Goal: Transaction & Acquisition: Purchase product/service

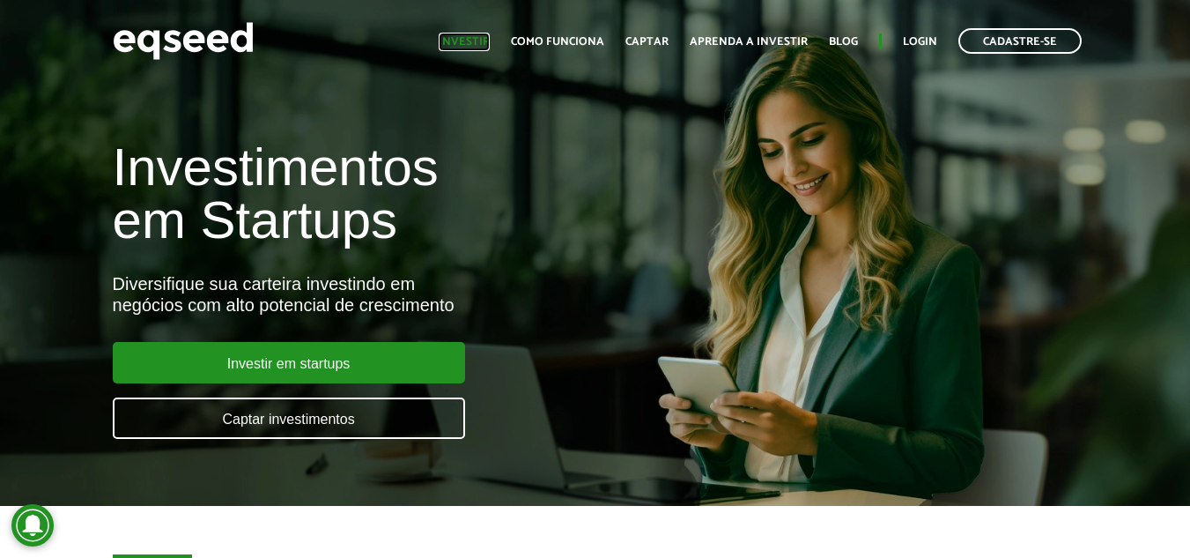
click at [487, 41] on link "Investir" at bounding box center [464, 41] width 51 height 11
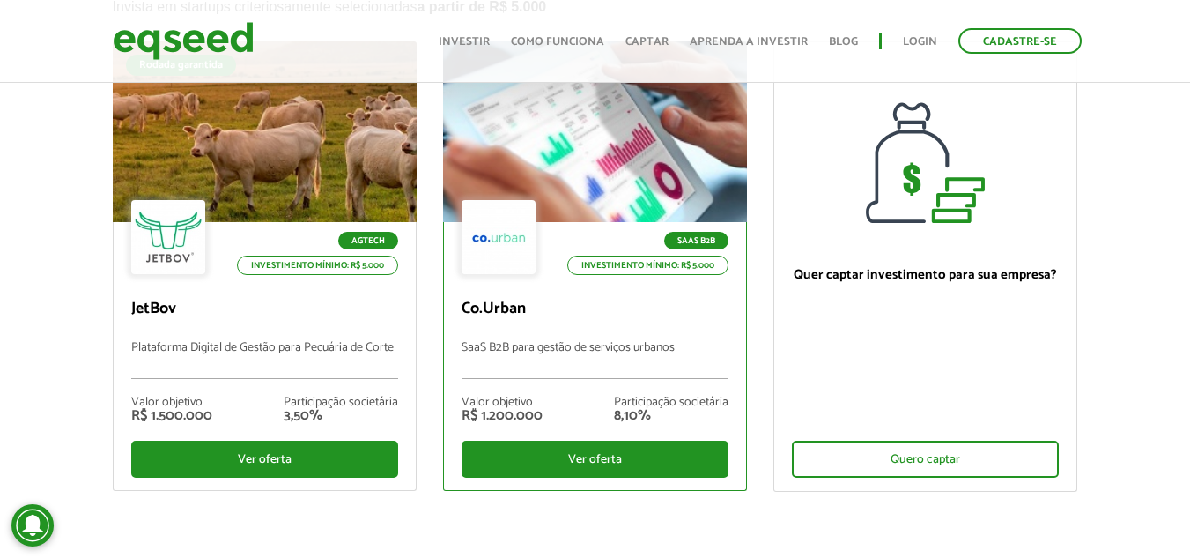
scroll to position [264, 0]
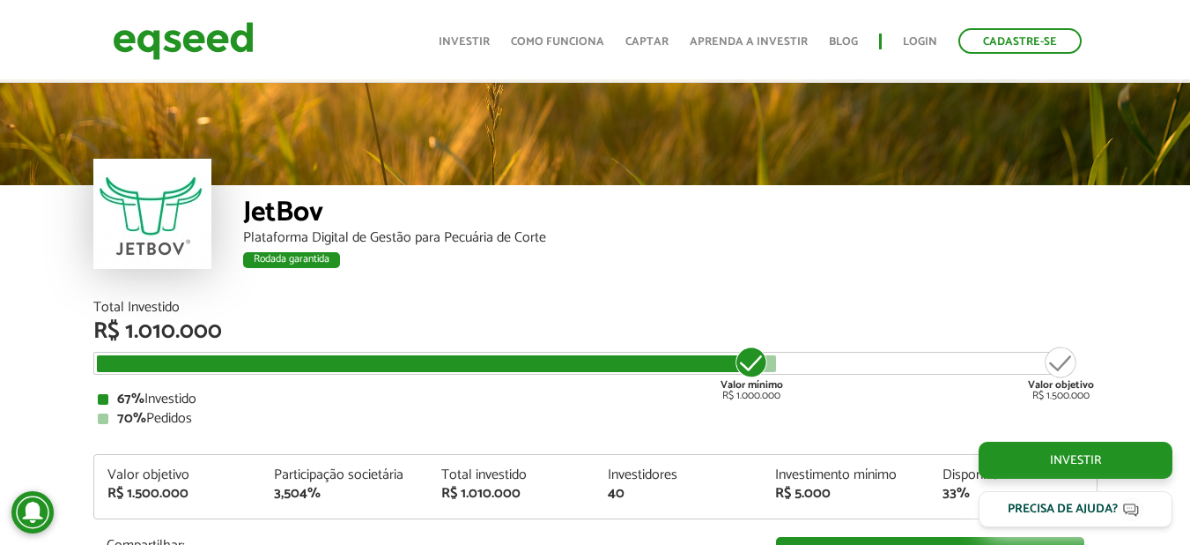
scroll to position [2081, 0]
